Goal: Task Accomplishment & Management: Manage account settings

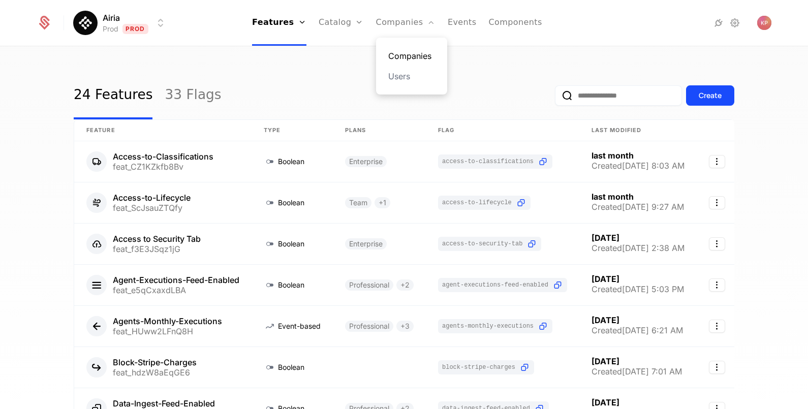
click at [389, 51] on link "Companies" at bounding box center [411, 56] width 47 height 12
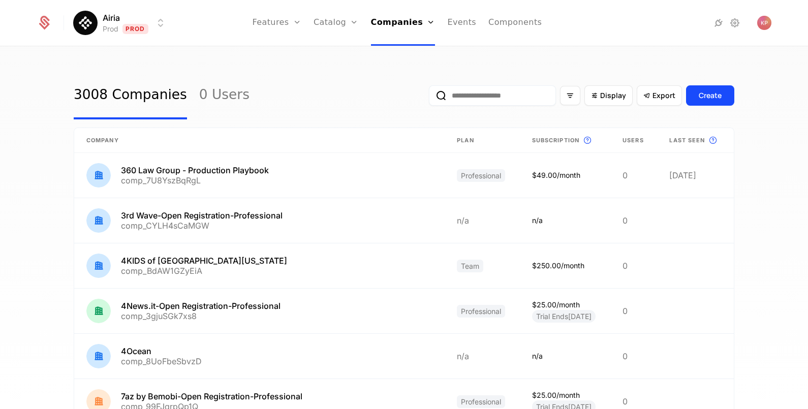
click at [448, 92] on input "email" at bounding box center [492, 95] width 127 height 20
paste input "**********"
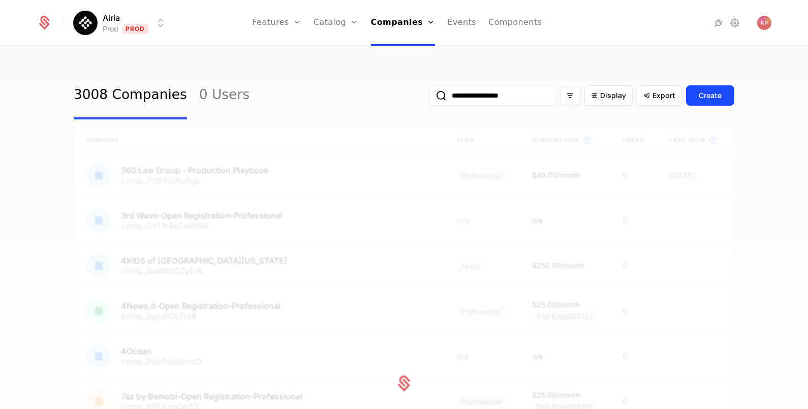
type input "**********"
click at [429, 98] on button "submit" at bounding box center [429, 98] width 0 height 0
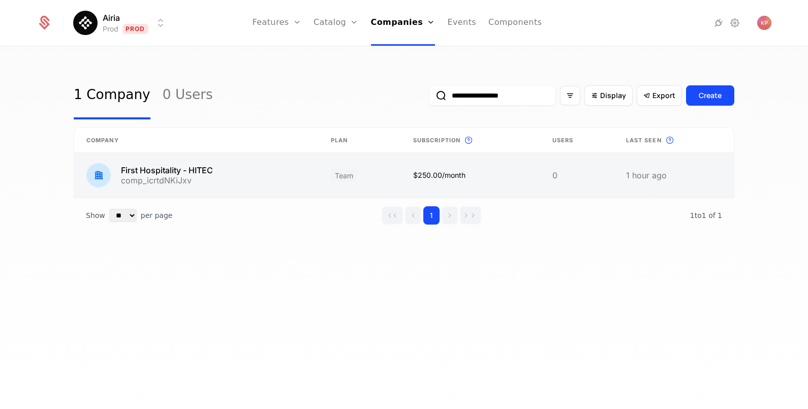
click at [295, 178] on link at bounding box center [196, 175] width 244 height 45
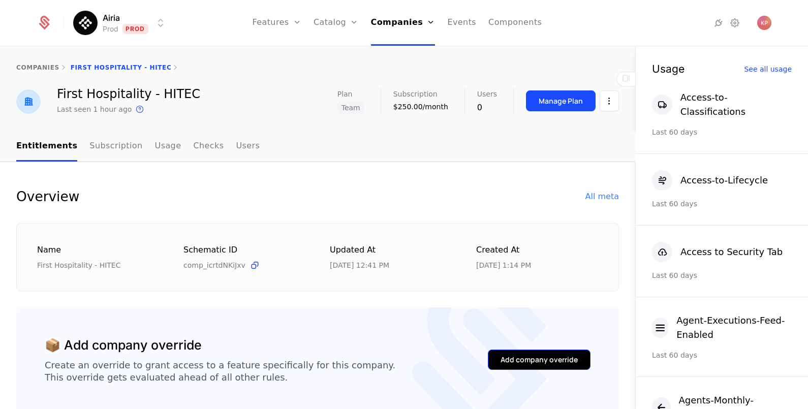
click at [513, 355] on div "Add company override" at bounding box center [538, 360] width 77 height 10
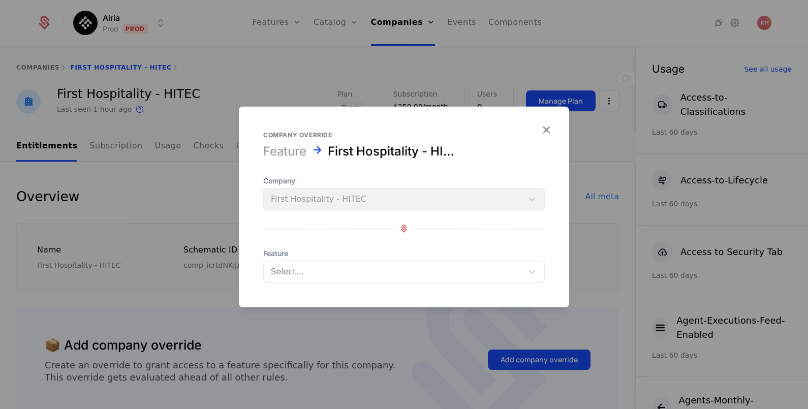
click at [346, 270] on div at bounding box center [393, 271] width 245 height 14
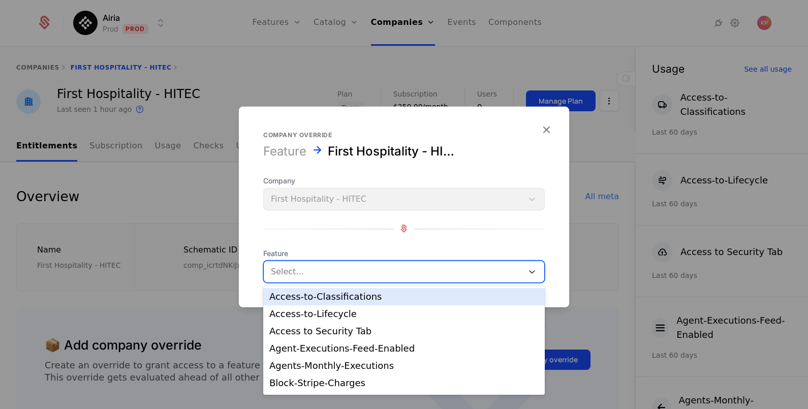
click at [351, 302] on div "Access-to-Classifications" at bounding box center [403, 296] width 281 height 17
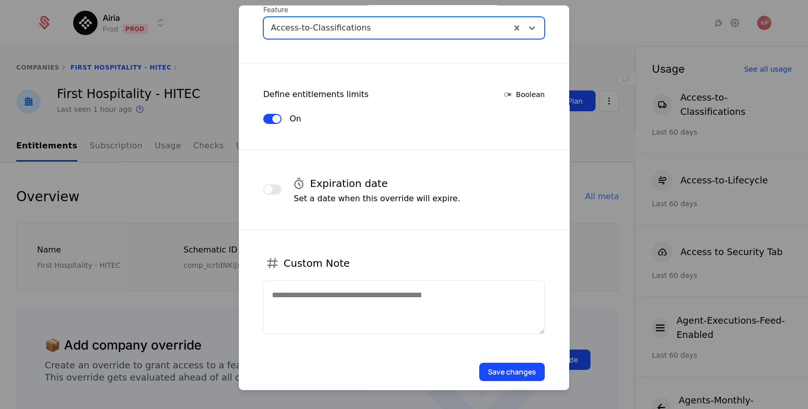
scroll to position [173, 0]
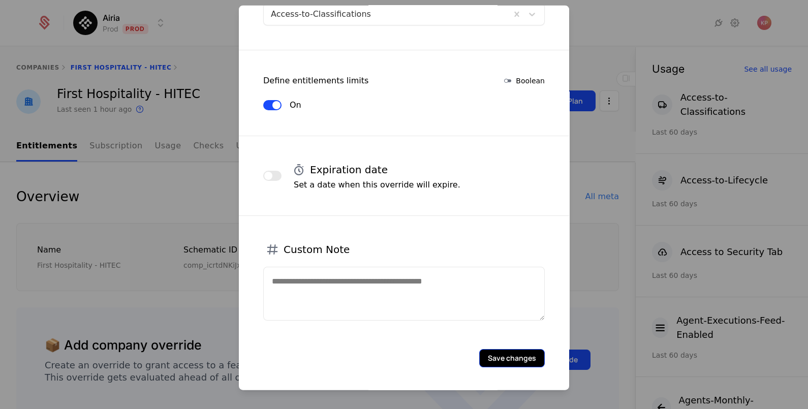
click at [504, 358] on button "Save changes" at bounding box center [512, 358] width 66 height 18
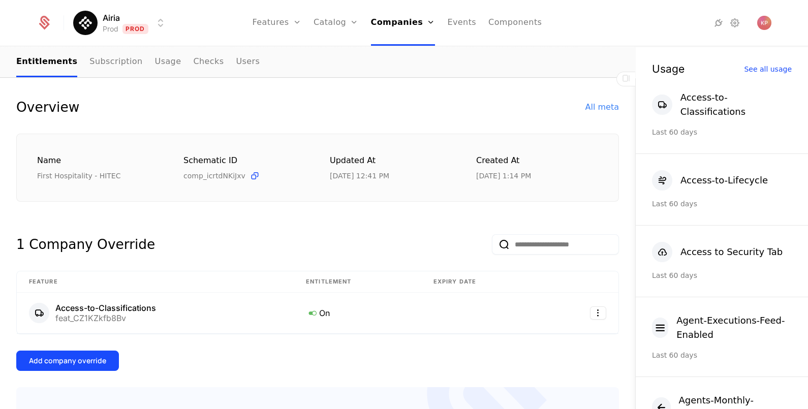
scroll to position [191, 0]
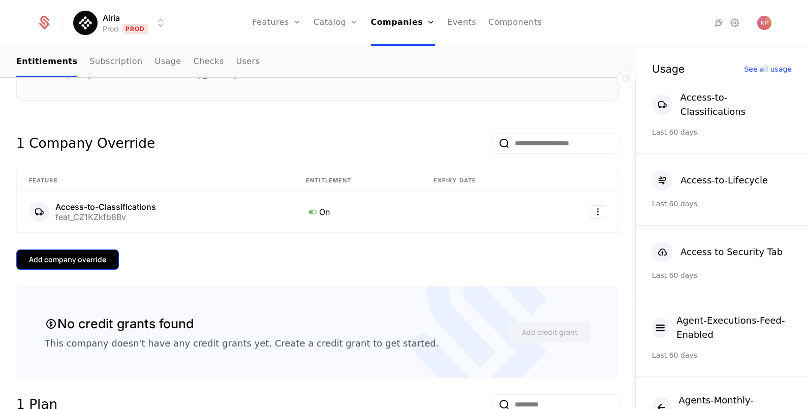
click at [90, 255] on div "Add company override" at bounding box center [67, 260] width 77 height 10
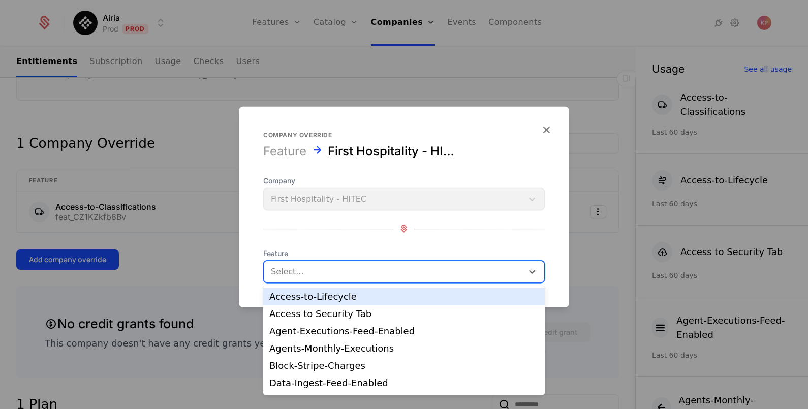
drag, startPoint x: 455, startPoint y: 270, endPoint x: 444, endPoint y: 277, distance: 13.0
click at [455, 271] on div at bounding box center [393, 271] width 245 height 14
drag, startPoint x: 435, startPoint y: 295, endPoint x: 469, endPoint y: 302, distance: 34.3
click at [436, 295] on div "Access-to-Lifecycle" at bounding box center [403, 296] width 269 height 9
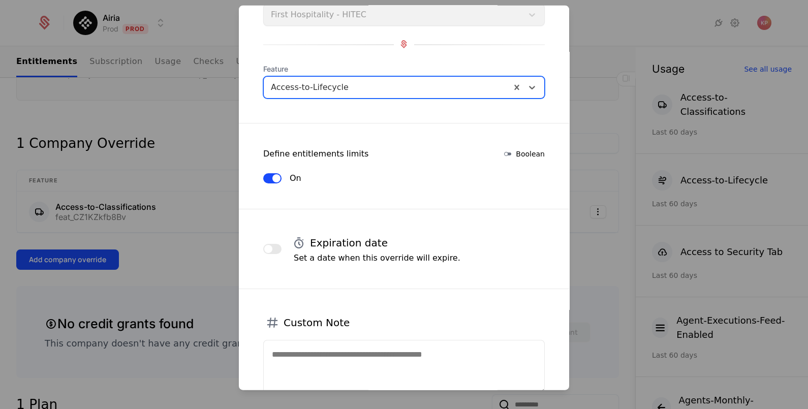
scroll to position [156, 0]
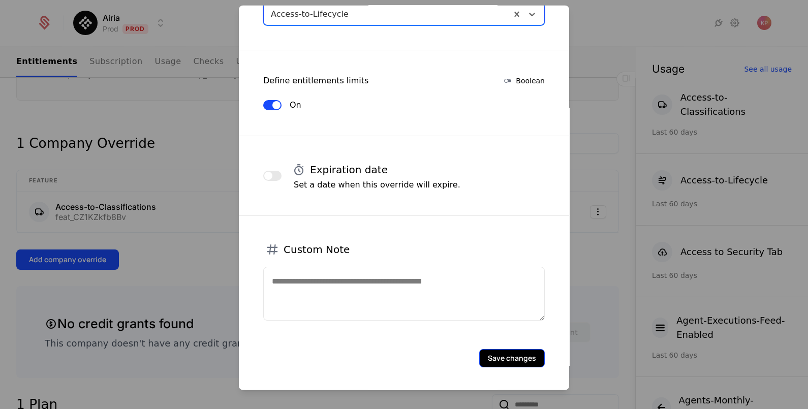
click at [491, 352] on button "Save changes" at bounding box center [512, 358] width 66 height 18
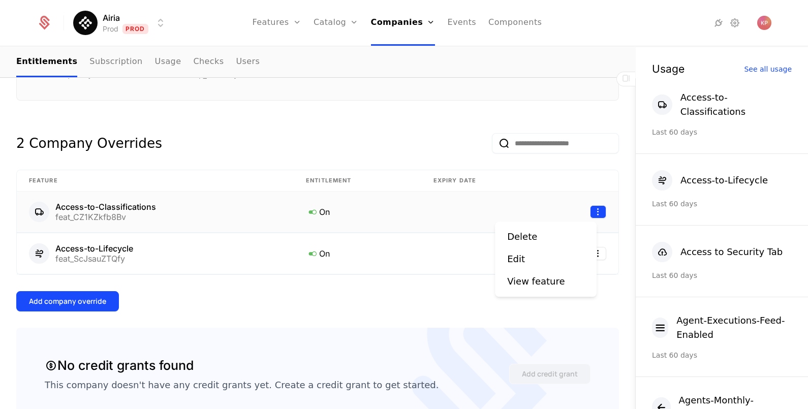
click at [590, 213] on html "Airia Prod Prod Features Features Flags Catalog Plans Add Ons Credits Configura…" at bounding box center [404, 204] width 808 height 409
click at [543, 236] on div "Delete" at bounding box center [545, 237] width 77 height 14
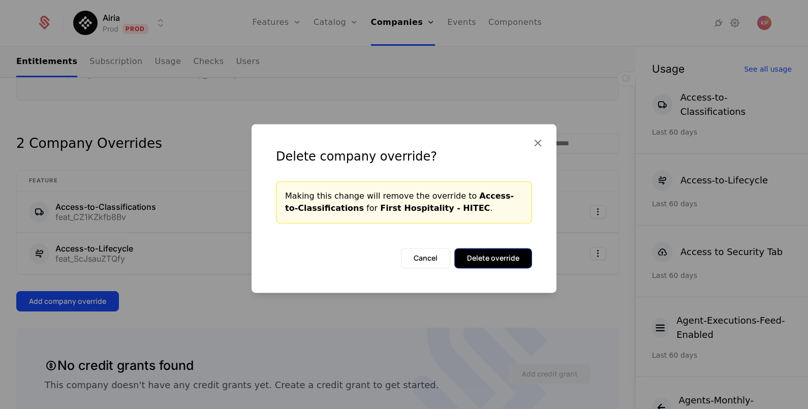
click at [477, 260] on button "Delete override" at bounding box center [493, 258] width 78 height 20
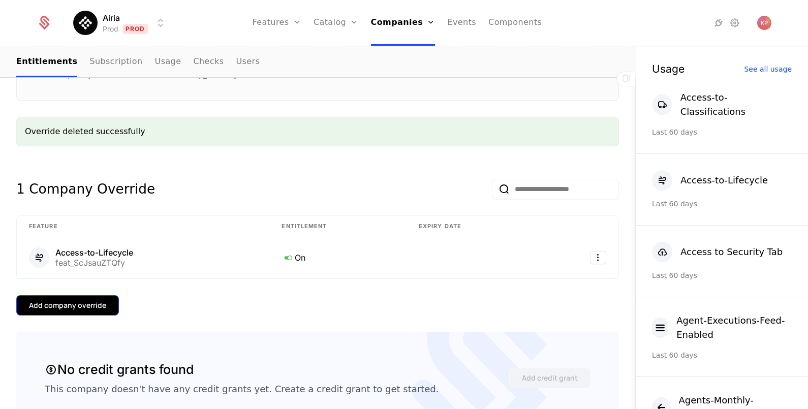
click at [99, 311] on button "Add company override" at bounding box center [67, 305] width 103 height 20
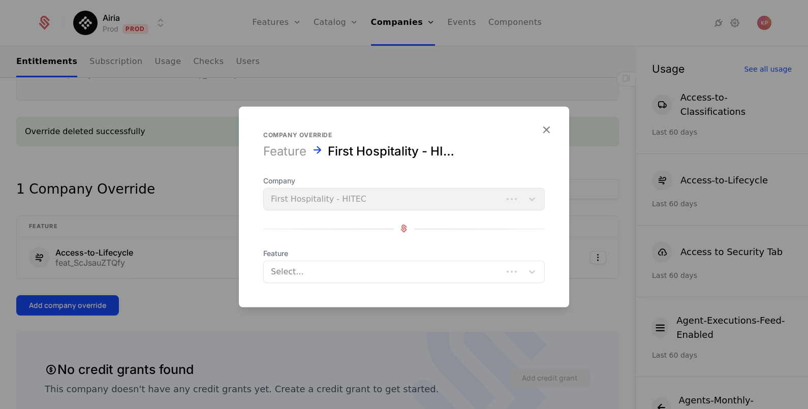
click at [286, 274] on div at bounding box center [383, 271] width 225 height 14
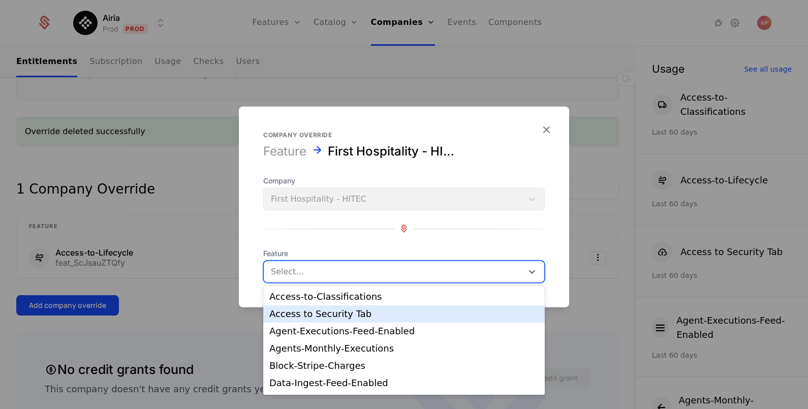
drag, startPoint x: 300, startPoint y: 315, endPoint x: 445, endPoint y: 323, distance: 145.0
click at [301, 315] on div "Access to Security Tab" at bounding box center [403, 313] width 269 height 9
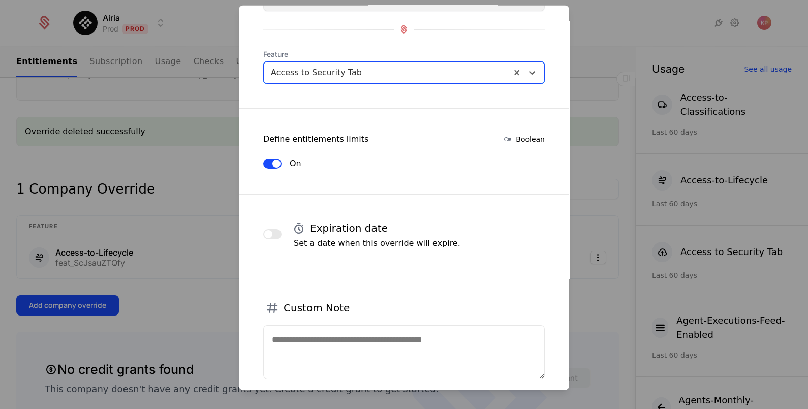
scroll to position [173, 0]
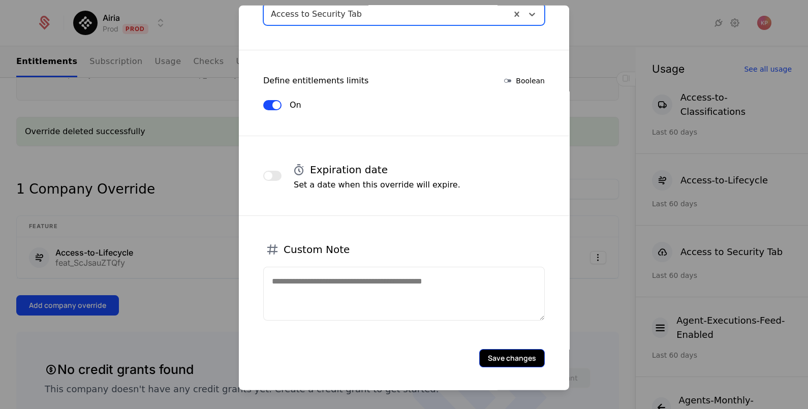
click at [510, 349] on button "Save changes" at bounding box center [512, 358] width 66 height 18
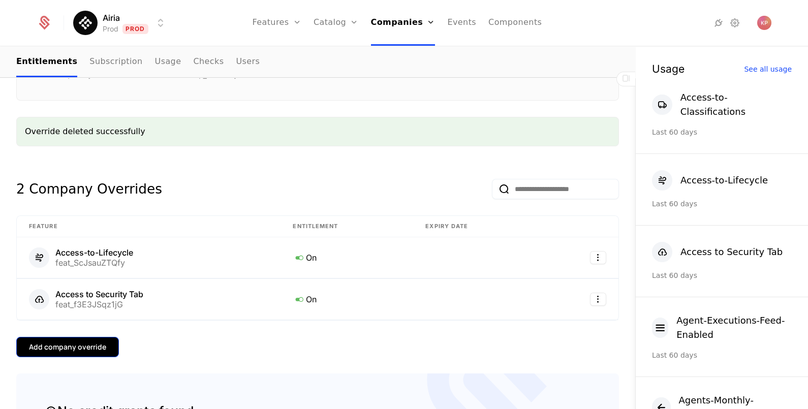
click at [55, 351] on button "Add company override" at bounding box center [67, 347] width 103 height 20
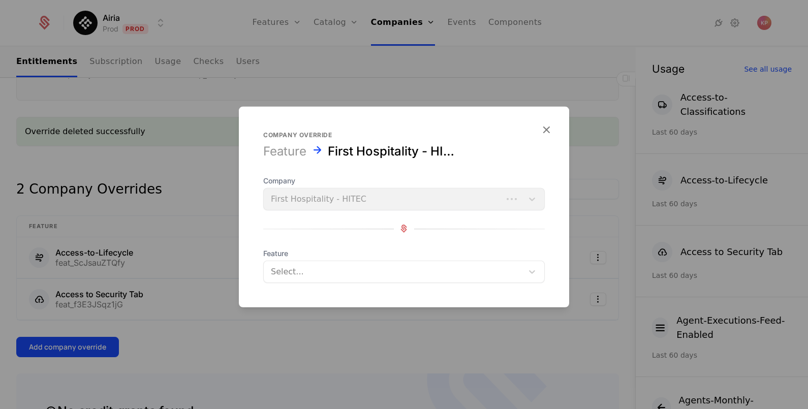
drag, startPoint x: 326, startPoint y: 279, endPoint x: 330, endPoint y: 285, distance: 6.9
click at [327, 279] on div "Select..." at bounding box center [393, 271] width 259 height 18
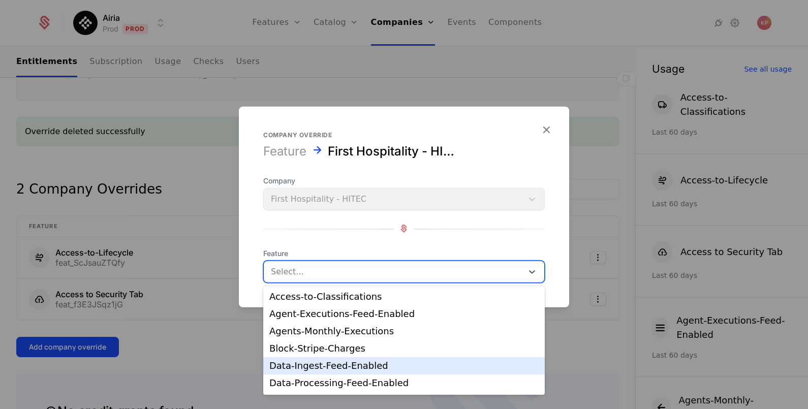
click at [341, 384] on div "Data-Processing-Feed-Enabled" at bounding box center [403, 382] width 269 height 9
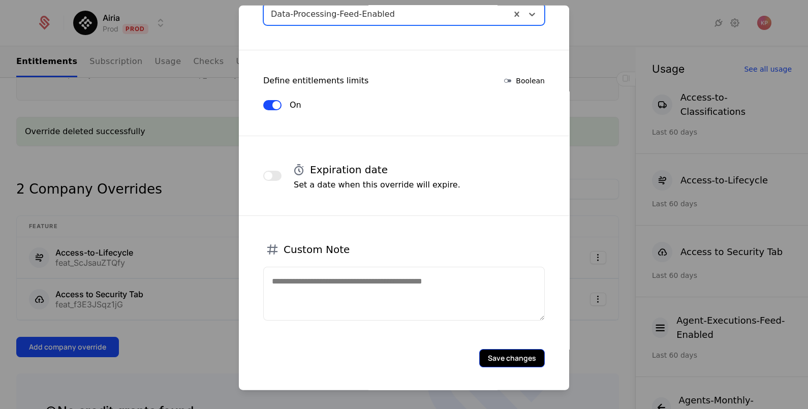
click at [499, 359] on button "Save changes" at bounding box center [512, 358] width 66 height 18
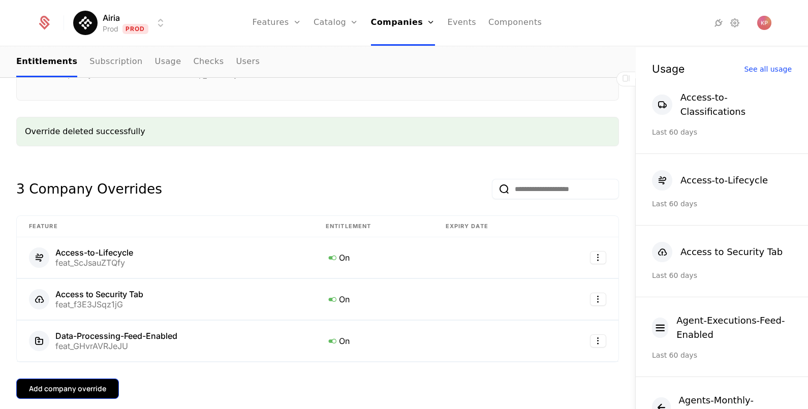
click at [82, 389] on div "Add company override" at bounding box center [67, 389] width 77 height 10
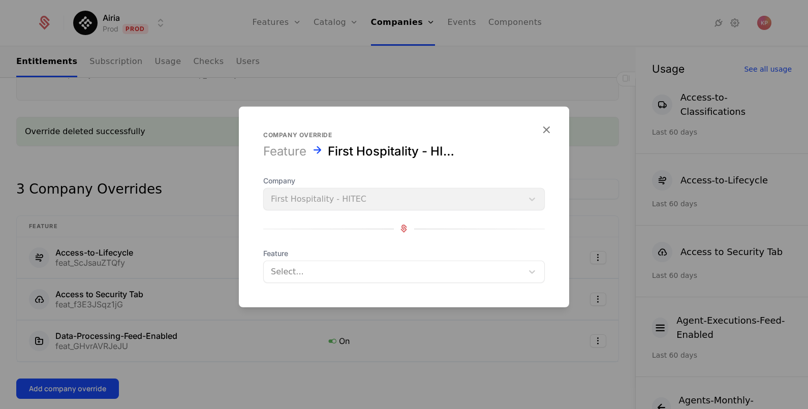
click at [328, 269] on div at bounding box center [393, 271] width 245 height 14
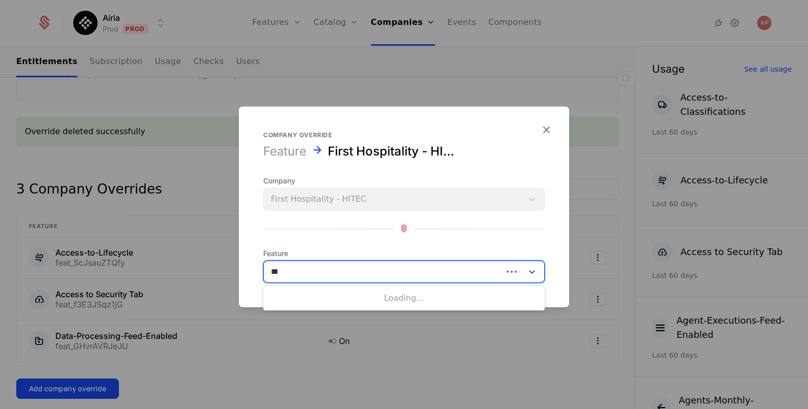
type input "****"
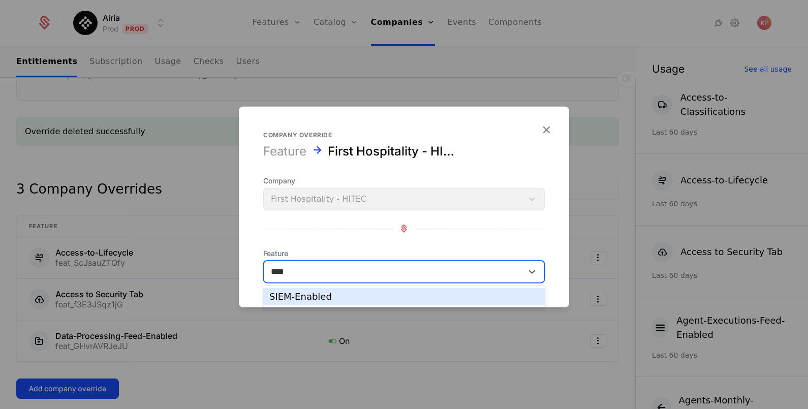
click at [340, 297] on div "SIEM-Enabled" at bounding box center [403, 296] width 269 height 9
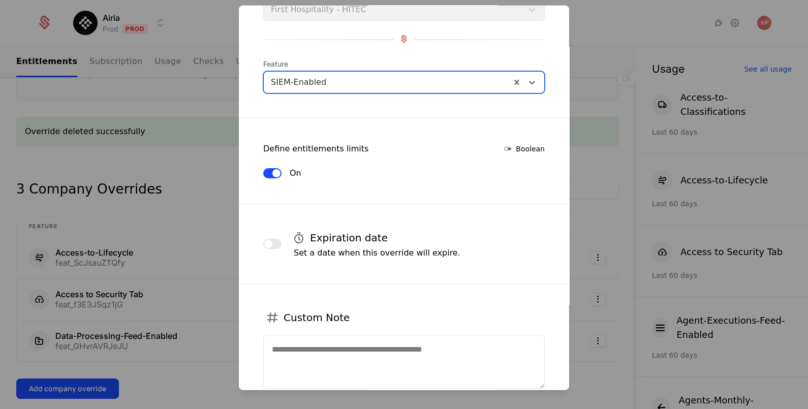
scroll to position [156, 0]
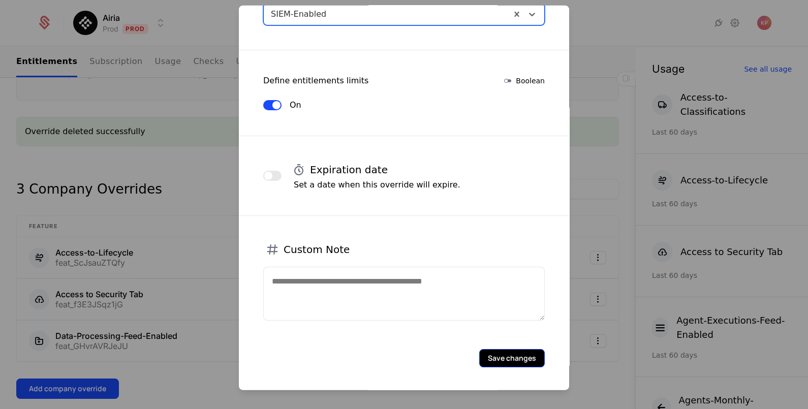
click at [520, 348] on div "Save changes" at bounding box center [404, 343] width 330 height 47
click at [491, 360] on button "Save changes" at bounding box center [512, 358] width 66 height 18
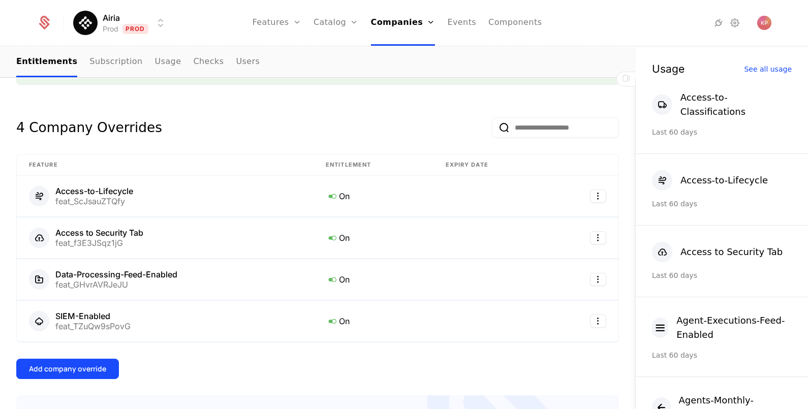
scroll to position [318, 0]
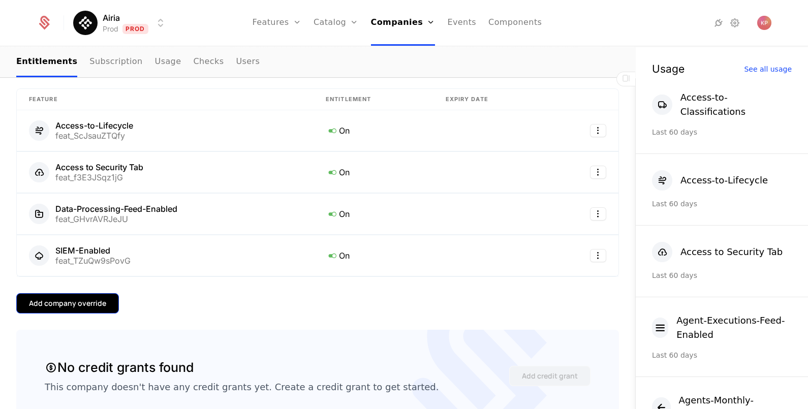
click at [86, 305] on button "Add company override" at bounding box center [67, 303] width 103 height 20
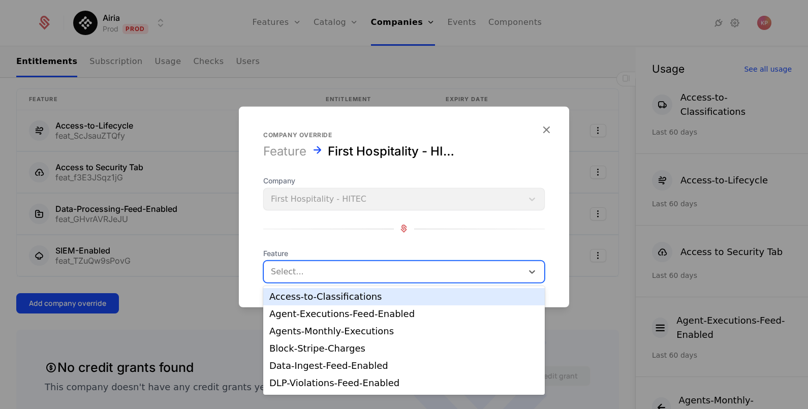
drag, startPoint x: 442, startPoint y: 272, endPoint x: 432, endPoint y: 274, distance: 10.5
click at [438, 272] on div at bounding box center [393, 271] width 245 height 14
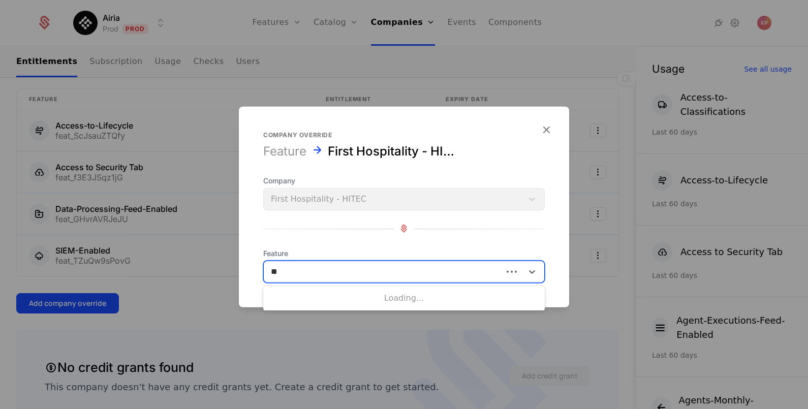
type input "***"
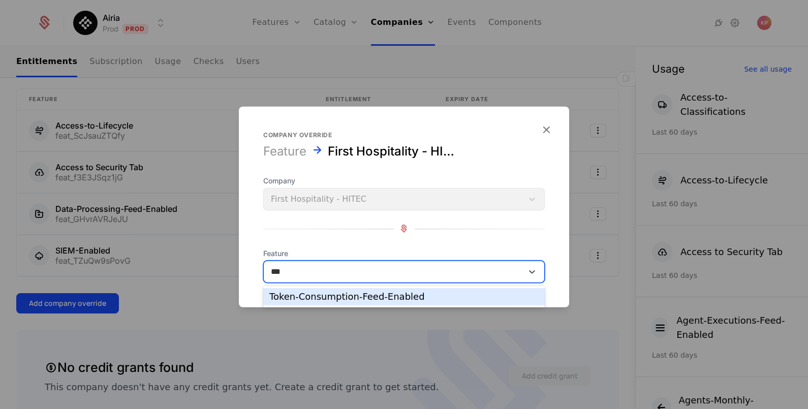
click at [427, 291] on div "Token-Consumption-Feed-Enabled" at bounding box center [403, 296] width 281 height 17
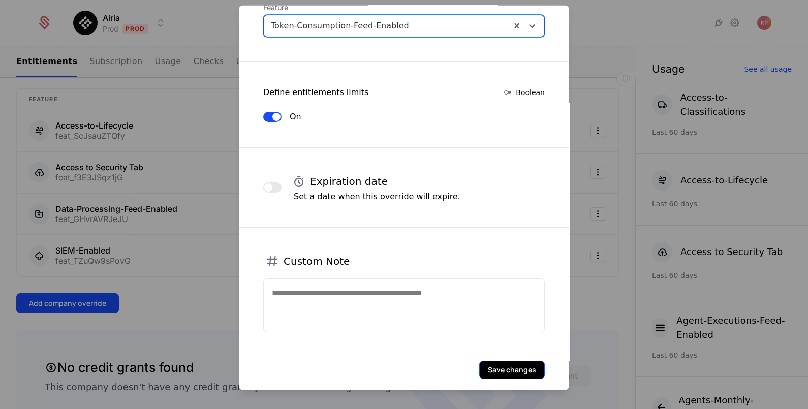
scroll to position [173, 0]
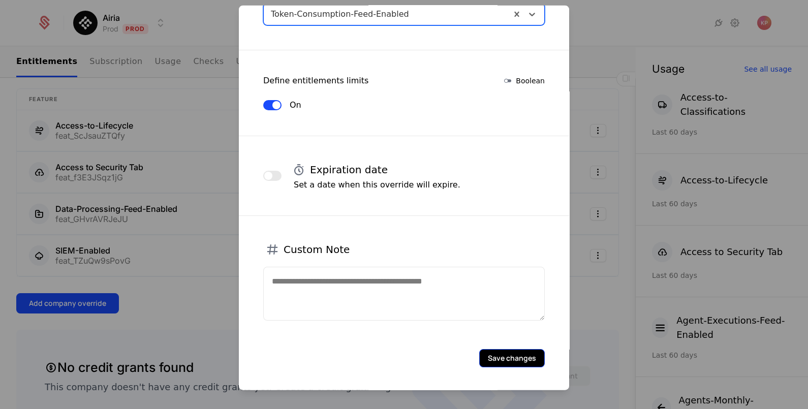
click at [503, 355] on button "Save changes" at bounding box center [512, 358] width 66 height 18
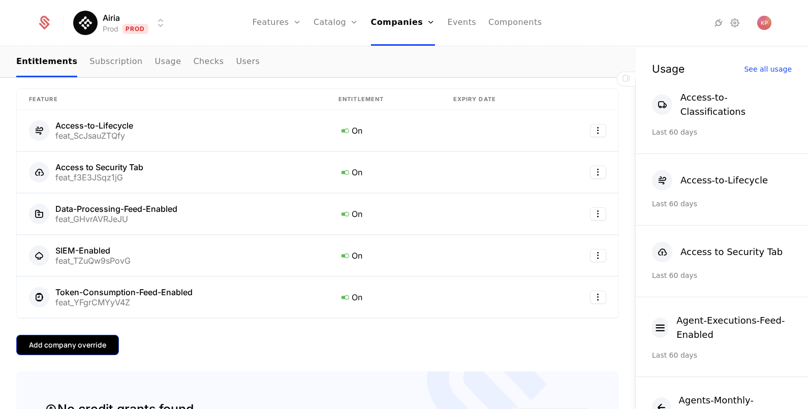
click at [99, 346] on div "Add company override" at bounding box center [67, 345] width 77 height 10
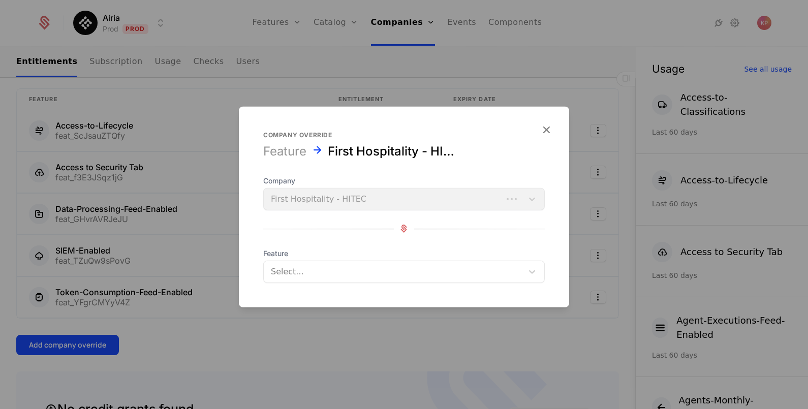
click at [317, 270] on div at bounding box center [393, 271] width 245 height 14
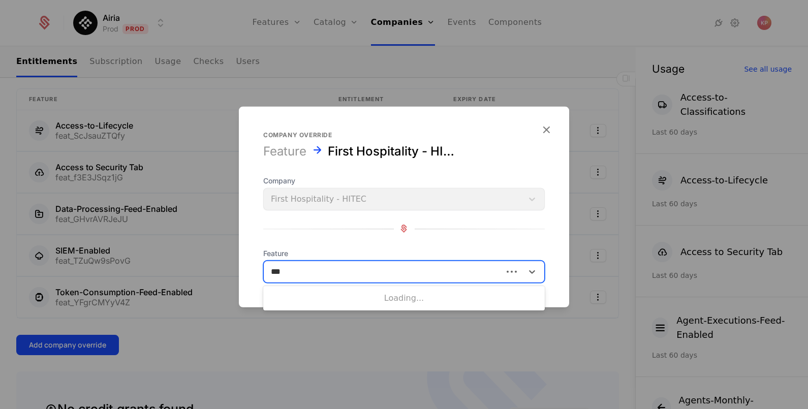
type input "****"
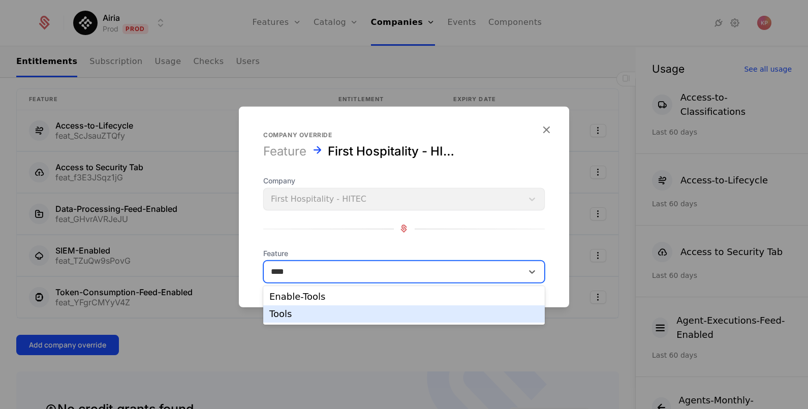
click at [330, 305] on div "Tools" at bounding box center [403, 313] width 281 height 17
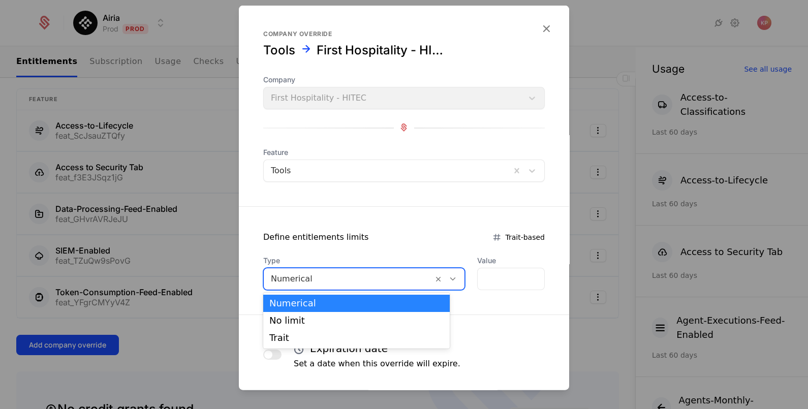
drag, startPoint x: 330, startPoint y: 277, endPoint x: 333, endPoint y: 297, distance: 20.0
click at [329, 277] on div at bounding box center [348, 278] width 155 height 14
click at [335, 321] on div "No limit" at bounding box center [356, 320] width 174 height 9
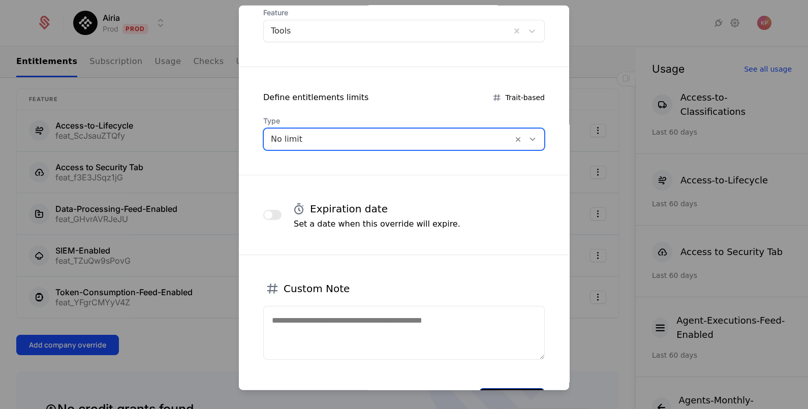
scroll to position [179, 0]
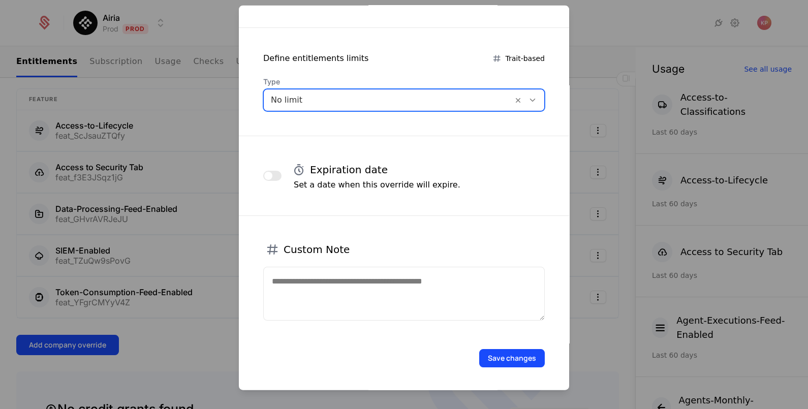
click at [493, 368] on form "Company override Tools First Hospitality - HITEC Company First Hospitality - HI…" at bounding box center [404, 108] width 330 height 565
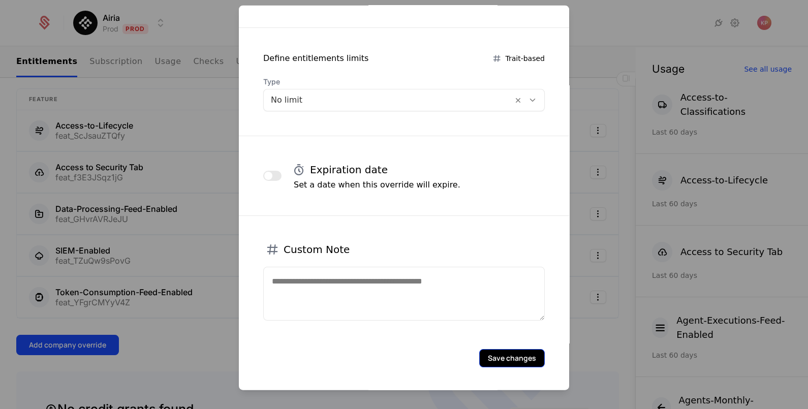
click at [497, 361] on button "Save changes" at bounding box center [512, 358] width 66 height 18
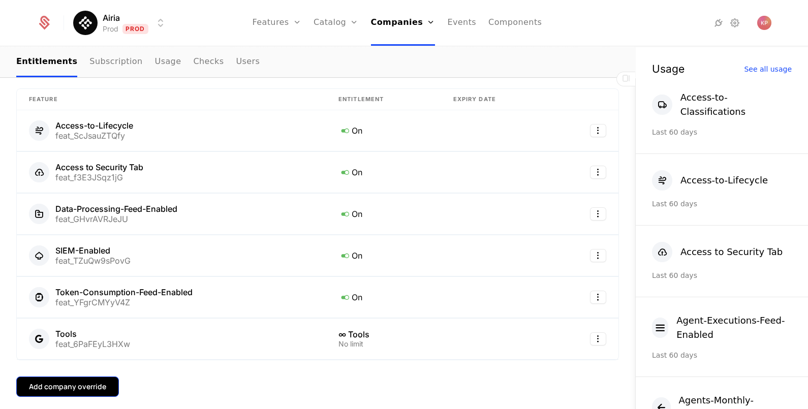
click at [101, 382] on div "Add company override" at bounding box center [67, 387] width 77 height 10
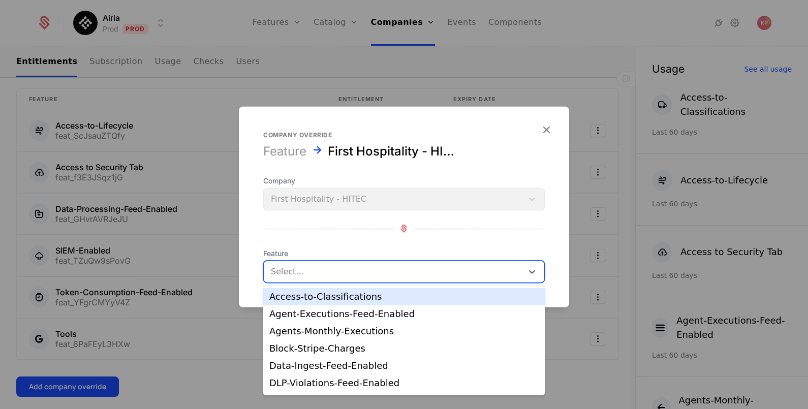
click at [384, 268] on div at bounding box center [393, 271] width 245 height 14
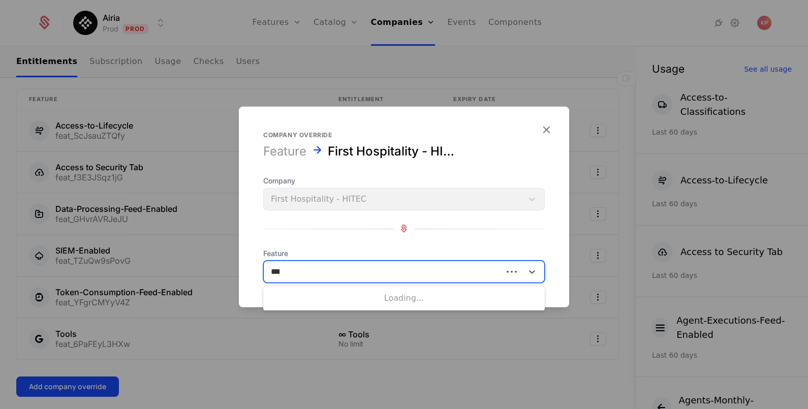
type input "****"
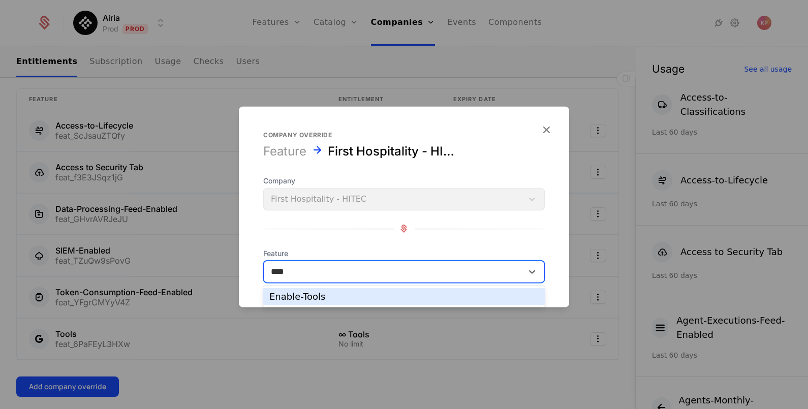
click at [356, 302] on div "Enable-Tools" at bounding box center [403, 296] width 281 height 17
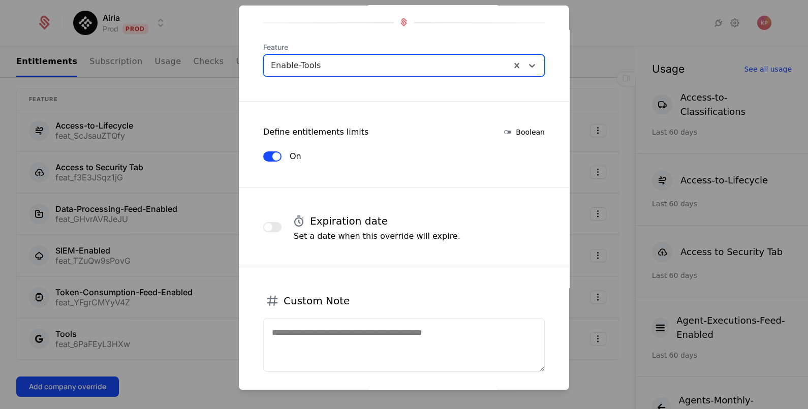
scroll to position [156, 0]
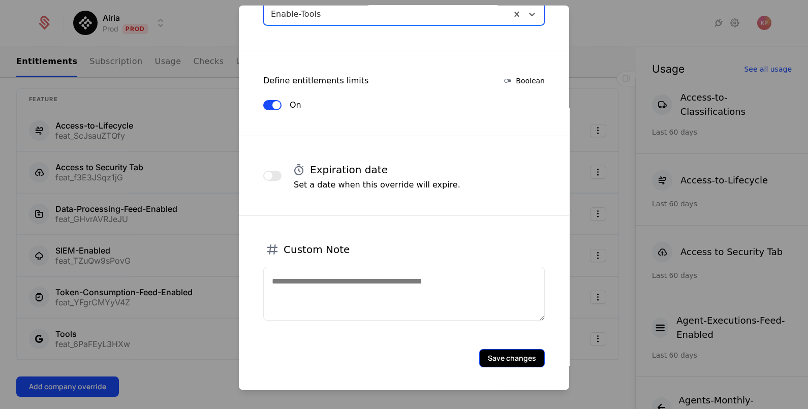
click at [506, 356] on button "Save changes" at bounding box center [512, 358] width 66 height 18
